Goal: Task Accomplishment & Management: Manage account settings

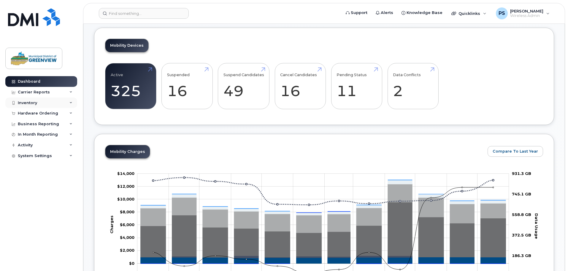
scroll to position [148, 0]
click at [41, 104] on div "Inventory" at bounding box center [41, 102] width 72 height 11
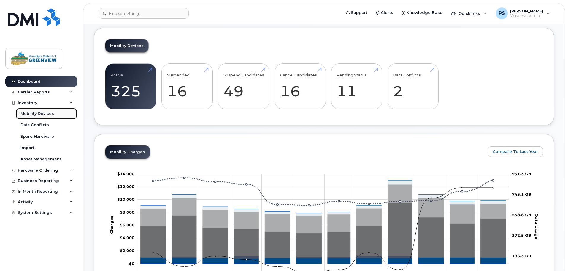
click at [39, 113] on div "Mobility Devices" at bounding box center [37, 113] width 34 height 5
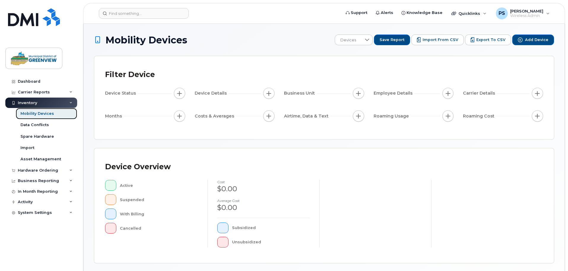
click at [39, 115] on div "Mobility Devices" at bounding box center [37, 113] width 34 height 5
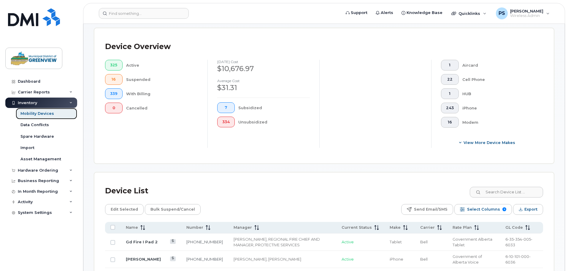
scroll to position [148, 0]
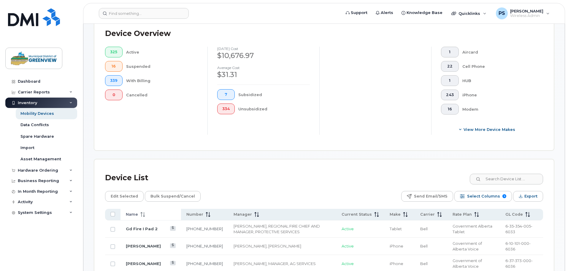
click at [139, 211] on span at bounding box center [141, 213] width 7 height 5
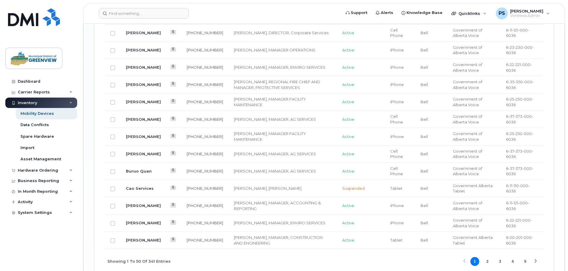
scroll to position [1011, 0]
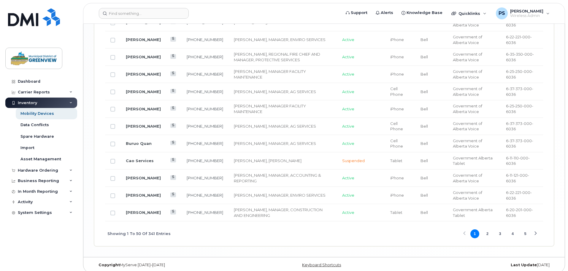
click at [513, 229] on button "4" at bounding box center [513, 233] width 9 height 9
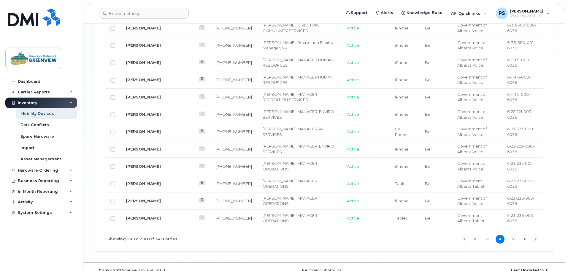
click at [475, 234] on button "2" at bounding box center [475, 238] width 9 height 9
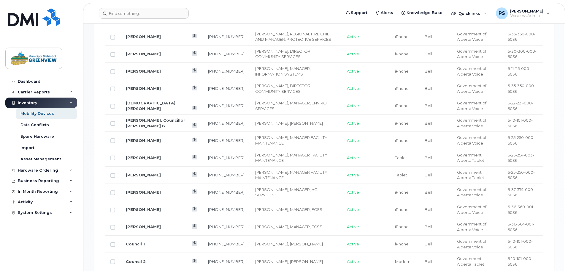
scroll to position [417, 0]
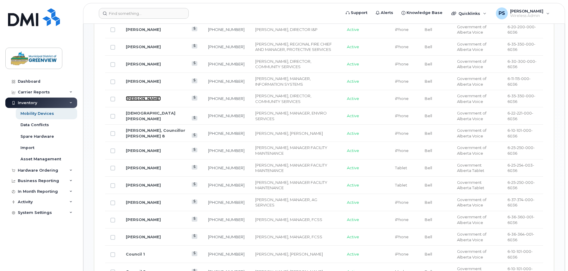
click at [146, 96] on link "[PERSON_NAME]" at bounding box center [143, 98] width 35 height 5
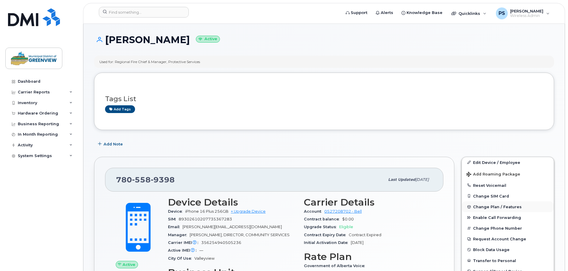
click at [498, 207] on span "Change Plan / Features" at bounding box center [497, 206] width 49 height 4
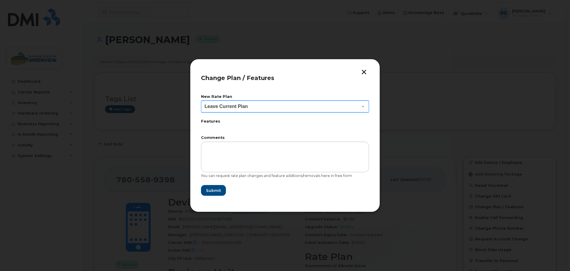
click at [323, 104] on select "Leave Current Plan" at bounding box center [285, 106] width 168 height 12
drag, startPoint x: 323, startPoint y: 104, endPoint x: 341, endPoint y: 96, distance: 20.0
click at [323, 104] on select "Leave Current Plan" at bounding box center [285, 106] width 168 height 12
click at [366, 71] on button "button" at bounding box center [364, 72] width 9 height 6
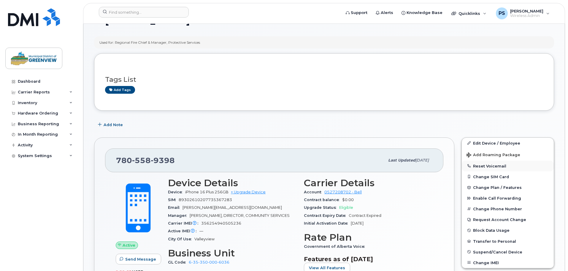
scroll to position [30, 0]
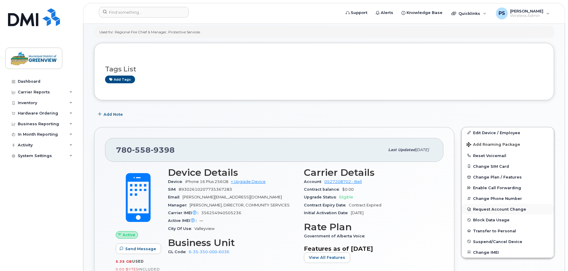
click at [489, 210] on button "Request Account Change" at bounding box center [508, 208] width 92 height 11
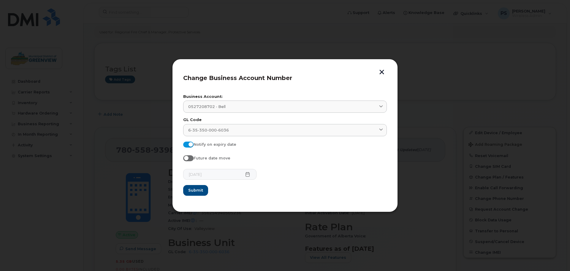
click at [380, 71] on button "button" at bounding box center [381, 72] width 9 height 6
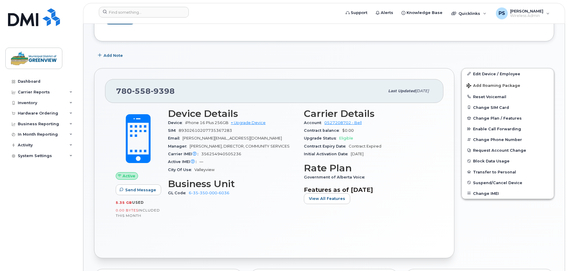
scroll to position [89, 0]
click at [325, 196] on span "View All Features" at bounding box center [327, 198] width 36 height 6
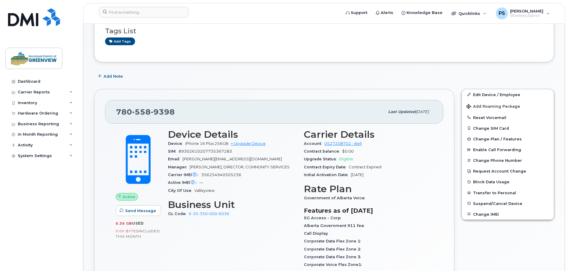
scroll to position [59, 0]
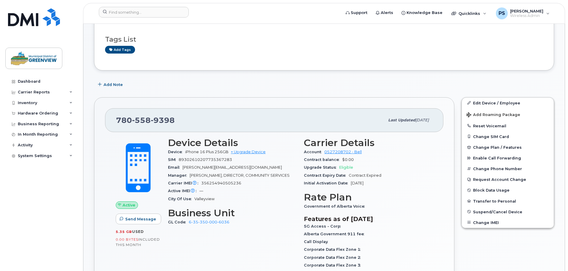
drag, startPoint x: 482, startPoint y: 78, endPoint x: 478, endPoint y: 79, distance: 3.8
click at [403, 87] on div "Add Note" at bounding box center [324, 84] width 460 height 11
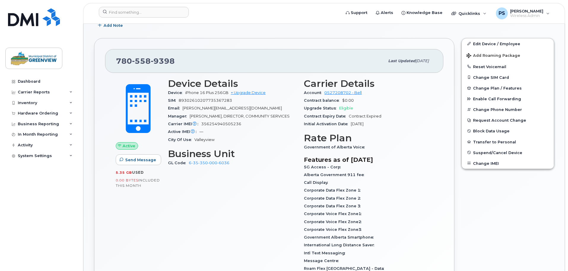
scroll to position [119, 0]
drag, startPoint x: 168, startPoint y: 100, endPoint x: 236, endPoint y: 103, distance: 68.1
click at [236, 103] on div "SIM 89302610207735367283" at bounding box center [232, 100] width 129 height 8
copy div "SIM 89302610207735367283"
click at [250, 126] on div "Carrier IMEI Carrier IMEI is reported during the last billing cycle or change o…" at bounding box center [232, 124] width 129 height 8
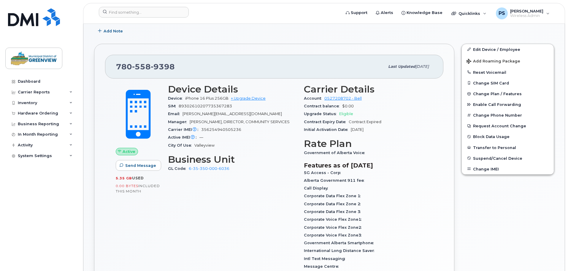
scroll to position [18, 0]
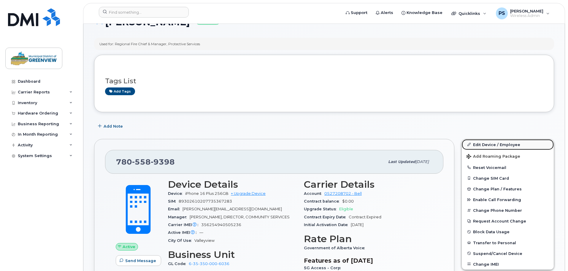
click at [488, 143] on link "Edit Device / Employee" at bounding box center [508, 144] width 92 height 11
click at [204, 227] on span "356254940505236" at bounding box center [221, 224] width 40 height 4
drag, startPoint x: 202, startPoint y: 229, endPoint x: 241, endPoint y: 231, distance: 38.6
click at [241, 227] on span "356254940505236" at bounding box center [221, 224] width 40 height 4
copy span "356254940505236"
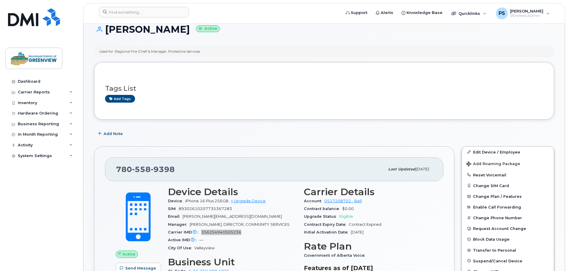
scroll to position [0, 0]
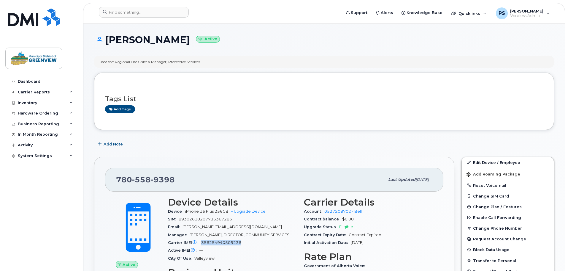
click at [353, 40] on h1 "Chris Power Active" at bounding box center [324, 39] width 460 height 10
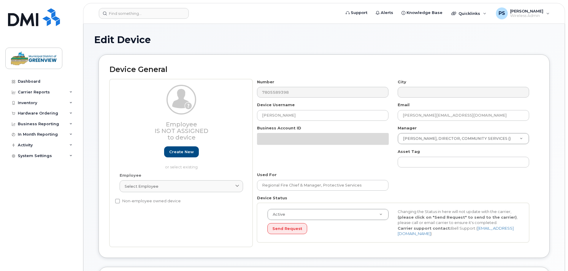
select select "3666161"
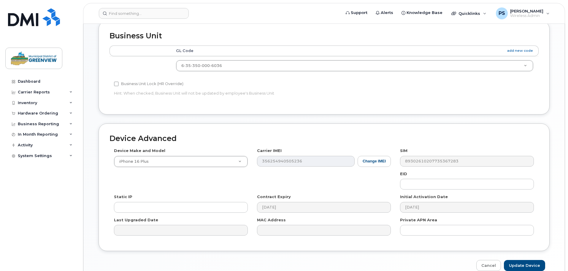
scroll to position [250, 0]
